Goal: Information Seeking & Learning: Learn about a topic

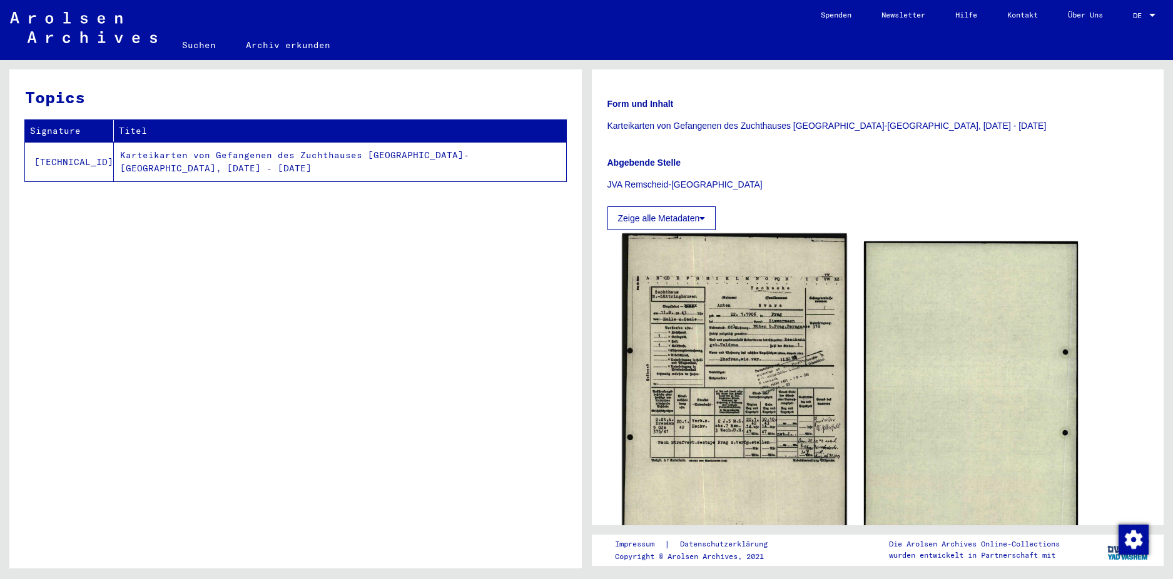
scroll to position [188, 0]
click at [774, 371] on img at bounding box center [734, 394] width 225 height 323
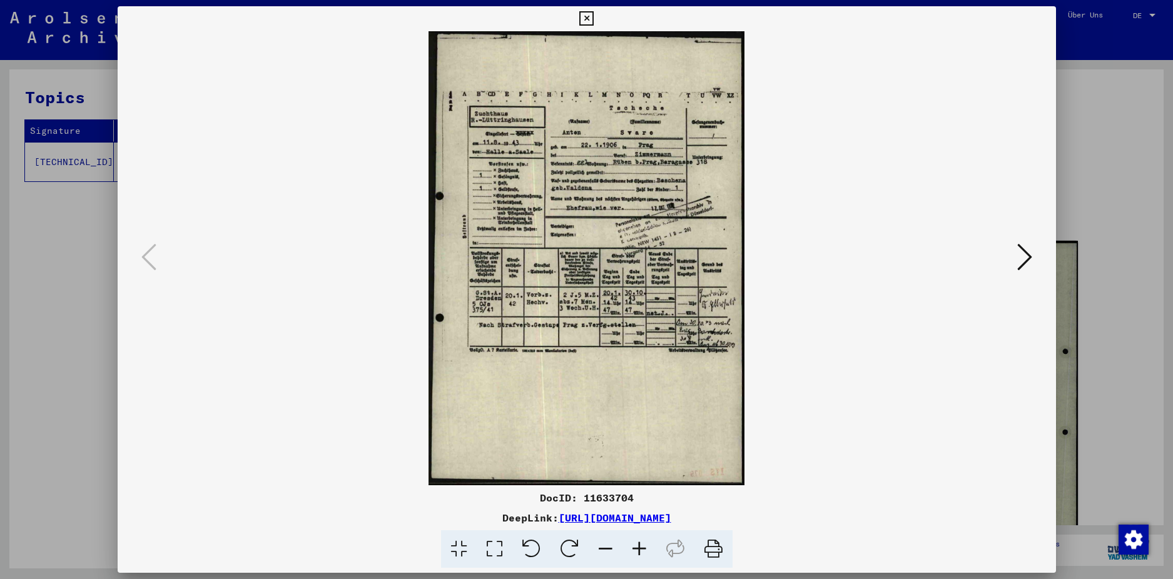
click at [638, 547] on icon at bounding box center [640, 550] width 34 height 38
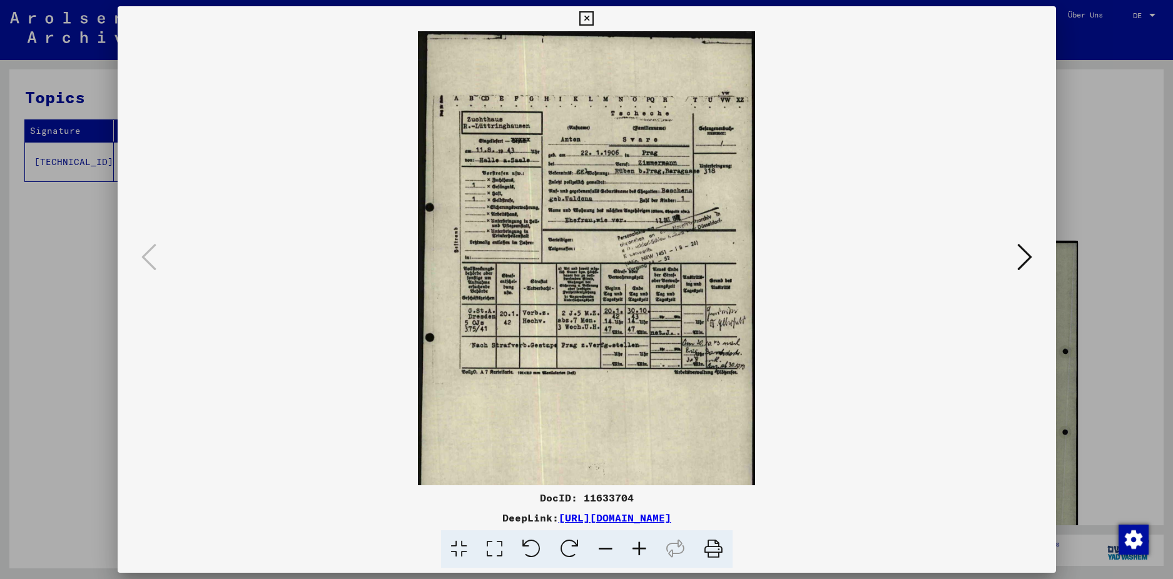
click at [639, 545] on icon at bounding box center [640, 550] width 34 height 38
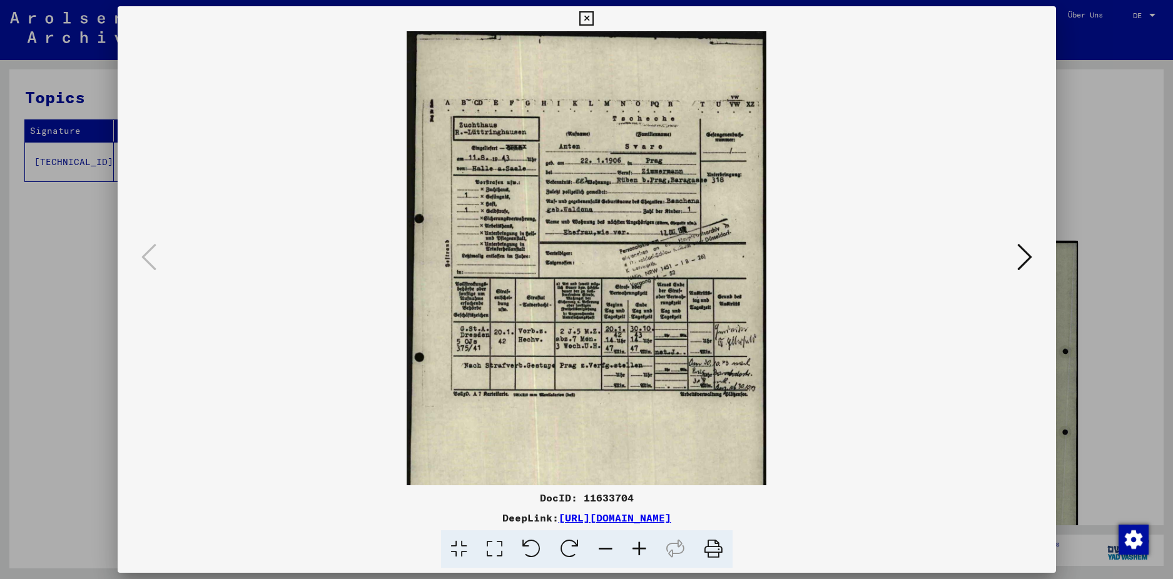
click at [639, 545] on icon at bounding box center [640, 550] width 34 height 38
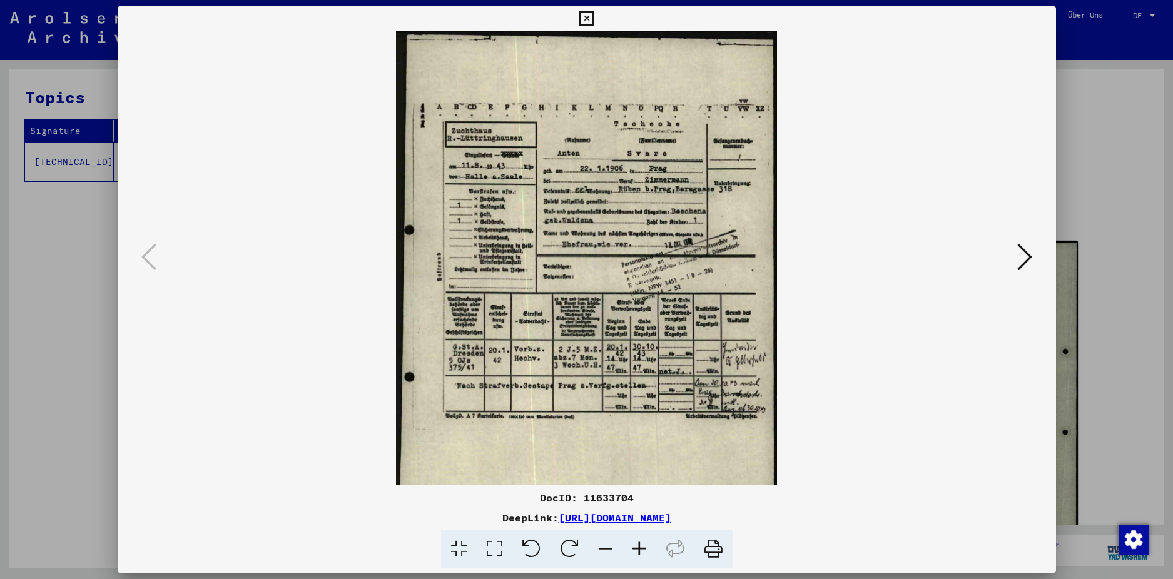
click at [641, 544] on icon at bounding box center [640, 550] width 34 height 38
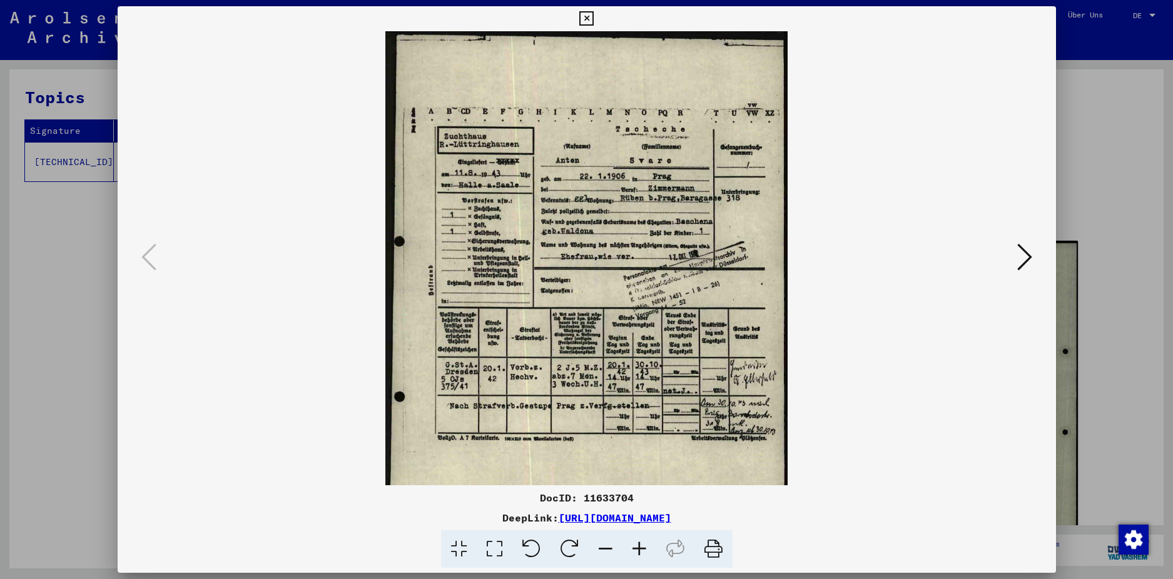
click at [641, 544] on icon at bounding box center [640, 550] width 34 height 38
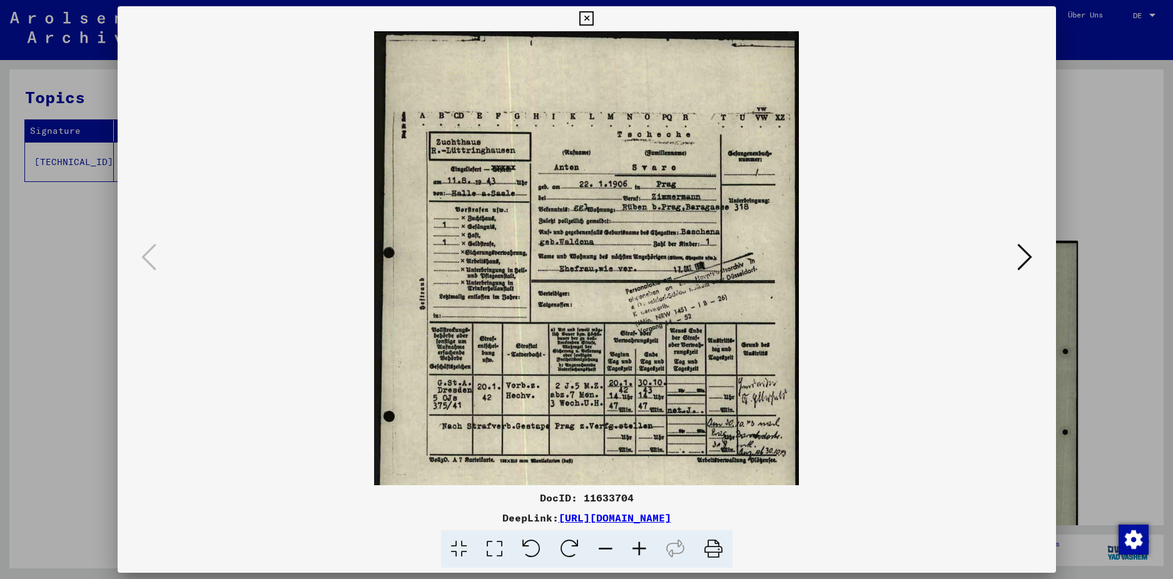
click at [642, 543] on icon at bounding box center [640, 550] width 34 height 38
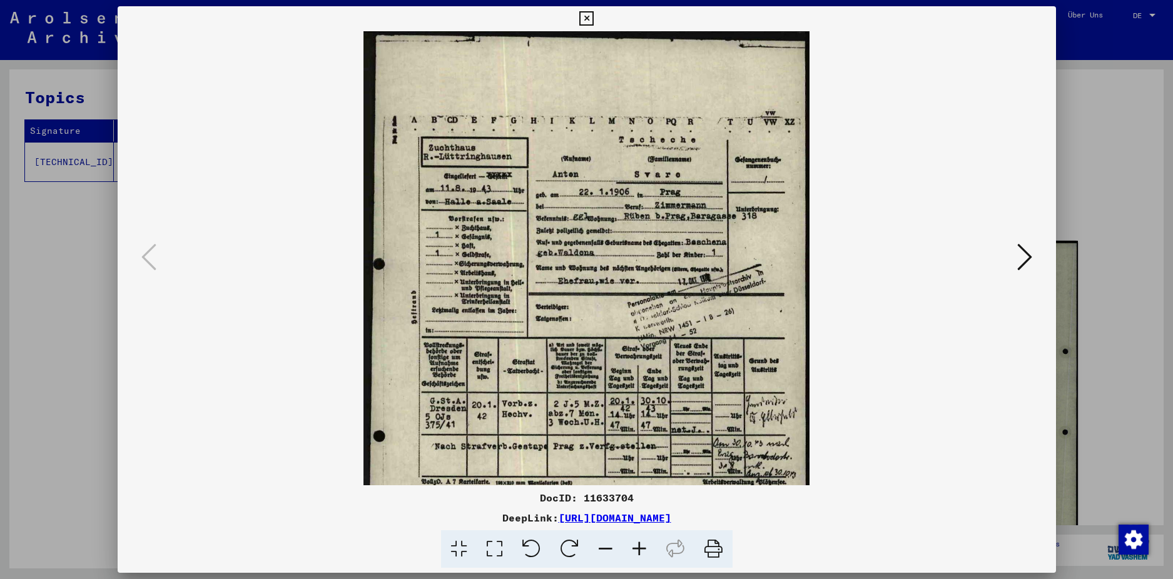
click at [642, 543] on icon at bounding box center [640, 550] width 34 height 38
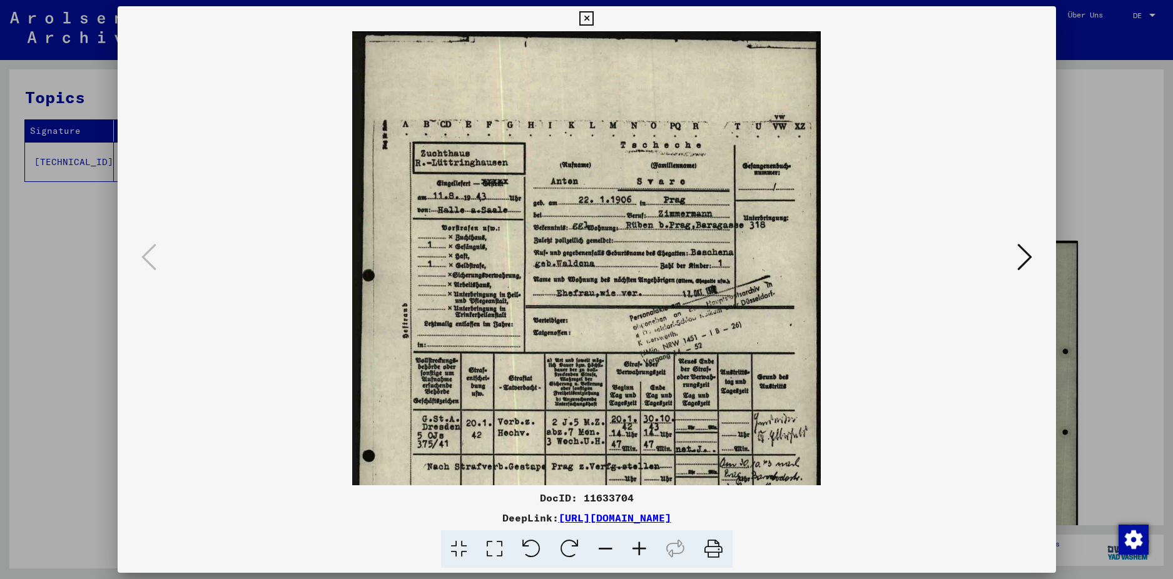
click at [1023, 262] on icon at bounding box center [1024, 257] width 15 height 30
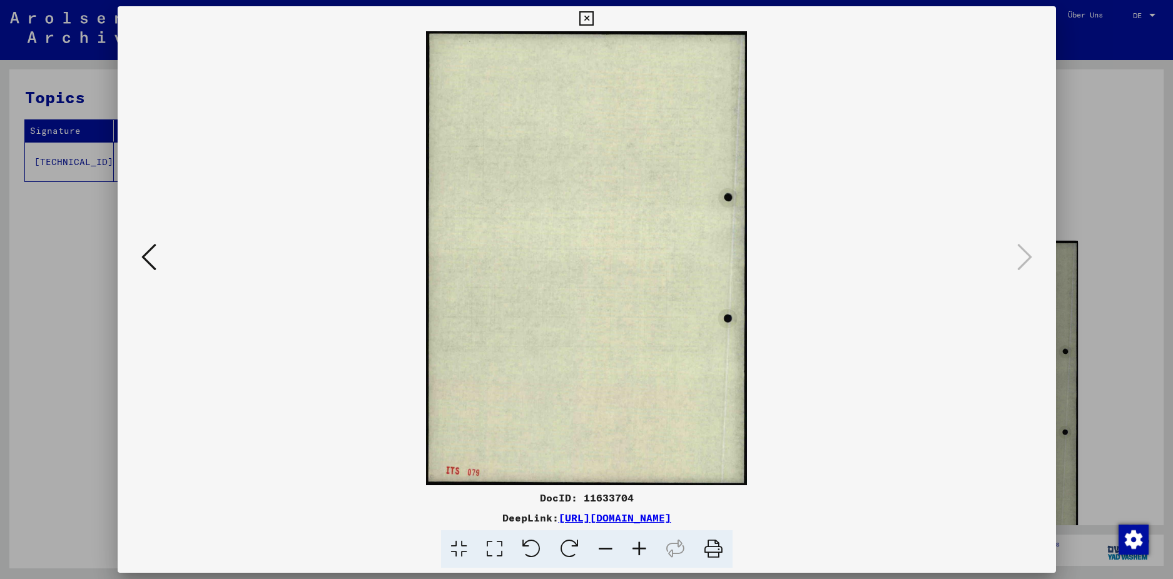
click at [594, 18] on icon at bounding box center [586, 18] width 14 height 15
